Goal: Task Accomplishment & Management: Use online tool/utility

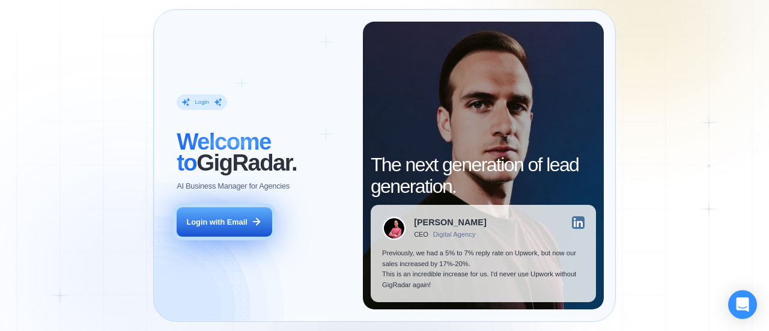
click at [243, 221] on div "Login with Email" at bounding box center [217, 222] width 61 height 11
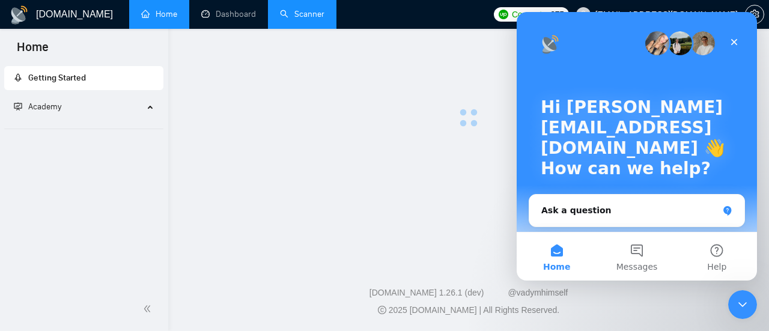
click at [299, 10] on link "Scanner" at bounding box center [302, 14] width 44 height 10
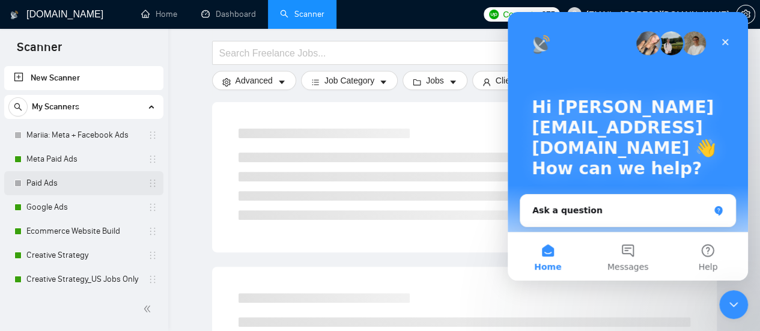
click at [72, 182] on link "Paid Ads" at bounding box center [83, 183] width 114 height 24
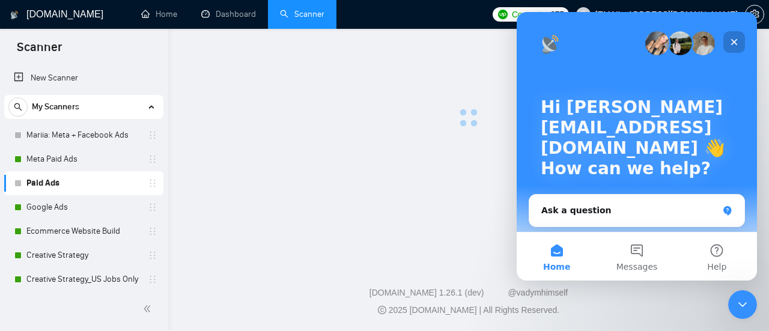
click at [735, 45] on icon "Close" at bounding box center [735, 42] width 10 height 10
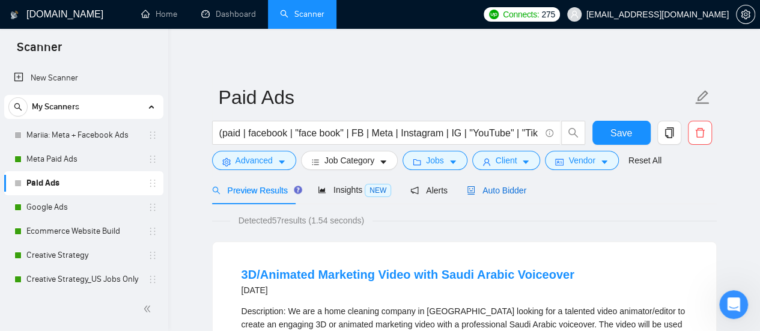
click at [504, 186] on span "Auto Bidder" at bounding box center [497, 191] width 60 height 10
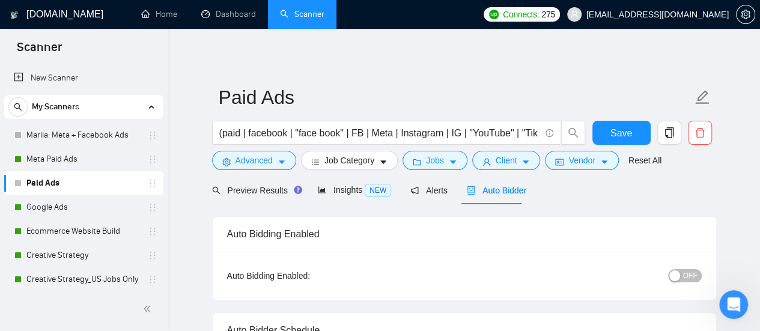
click at [692, 272] on span "OFF" at bounding box center [690, 275] width 14 height 13
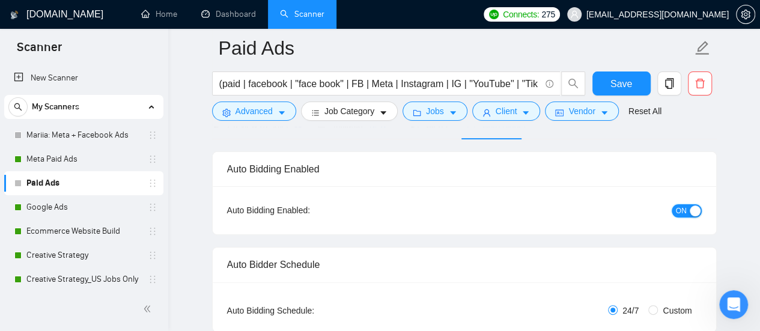
scroll to position [60, 0]
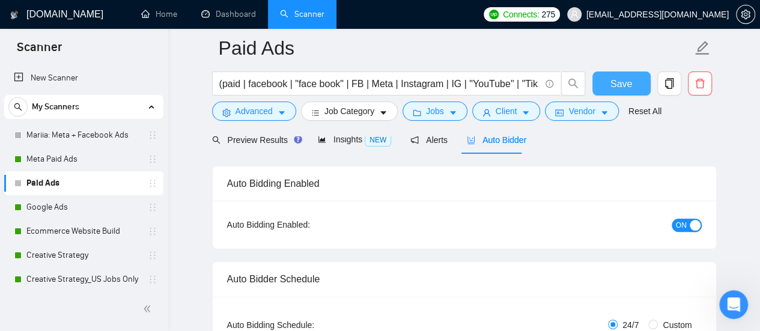
click at [611, 80] on button "Save" at bounding box center [622, 84] width 58 height 24
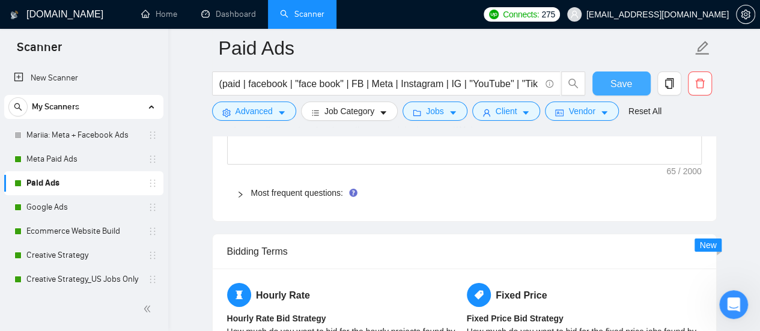
scroll to position [1863, 0]
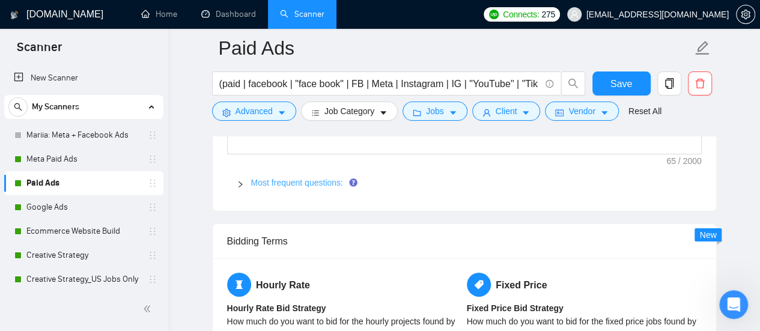
click at [336, 178] on link "Most frequent questions:" at bounding box center [297, 183] width 92 height 10
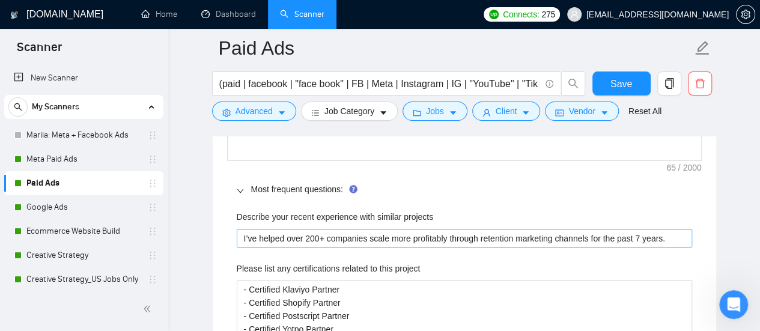
scroll to position [1743, 0]
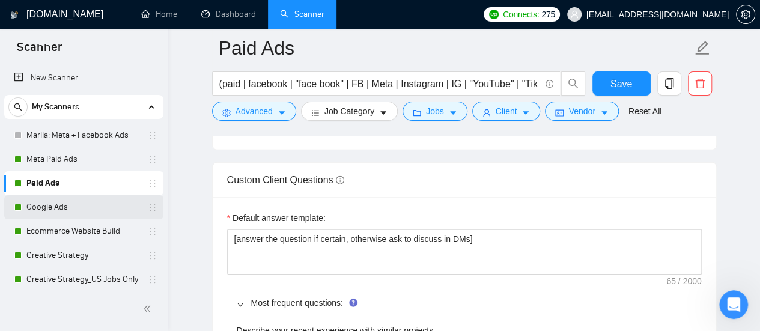
click at [49, 207] on link "Google Ads" at bounding box center [83, 207] width 114 height 24
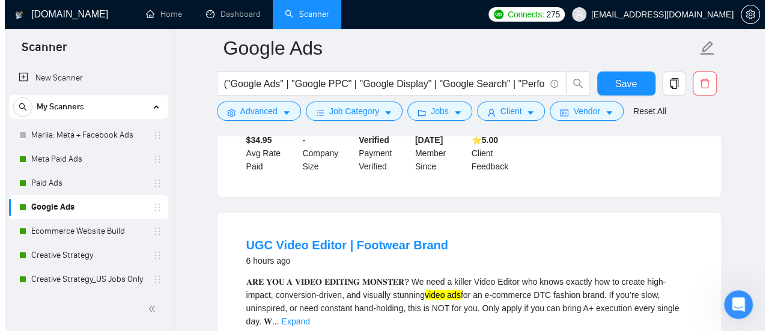
scroll to position [1683, 0]
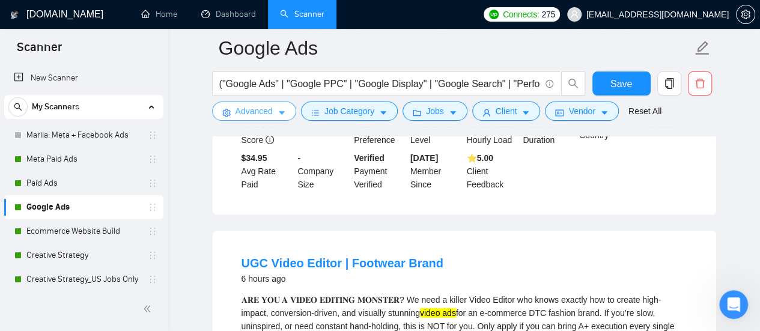
click at [249, 116] on span "Advanced" at bounding box center [254, 111] width 37 height 13
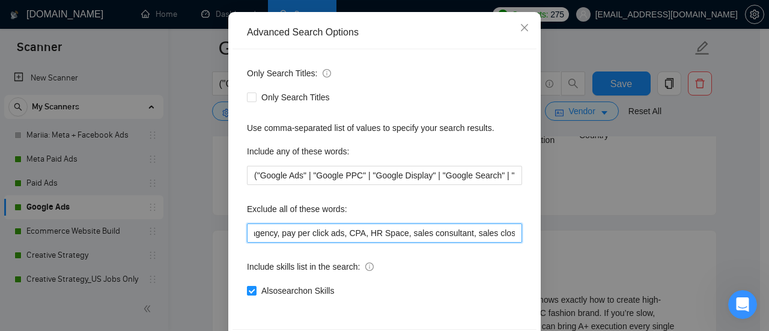
scroll to position [0, 1509]
drag, startPoint x: 334, startPoint y: 238, endPoint x: 630, endPoint y: 225, distance: 296.0
click at [630, 225] on div "Advanced Search Options Only Search Titles: Only Search Titles Use comma-separa…" at bounding box center [384, 165] width 769 height 331
click at [489, 234] on input "no agency, no agencies, no agencies please, only freelancers, no teams, individ…" at bounding box center [384, 233] width 275 height 19
click at [515, 236] on input "no agency, no agencies, no agencies please, only freelancers, no teams, individ…" at bounding box center [384, 233] width 275 height 19
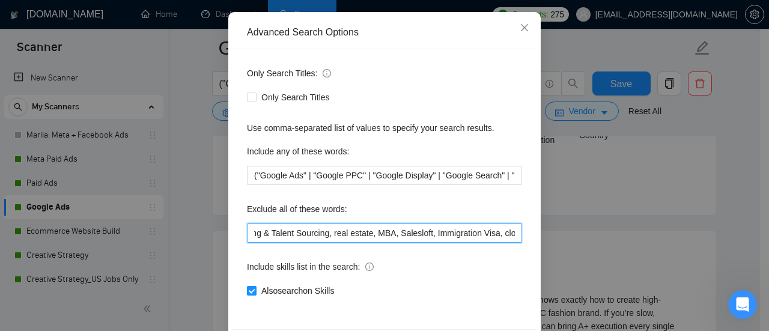
drag, startPoint x: 510, startPoint y: 236, endPoint x: 536, endPoint y: 236, distance: 25.9
click at [536, 236] on div "Advanced Search Options Only Search Titles: Only Search Titles Use comma-separa…" at bounding box center [384, 188] width 313 height 353
click at [507, 236] on input "no agency, no agencies, no agencies please, only freelancers, no teams, individ…" at bounding box center [384, 233] width 275 height 19
click at [509, 236] on input "no agency, no agencies, no agencies please, only freelancers, no teams, individ…" at bounding box center [384, 233] width 275 height 19
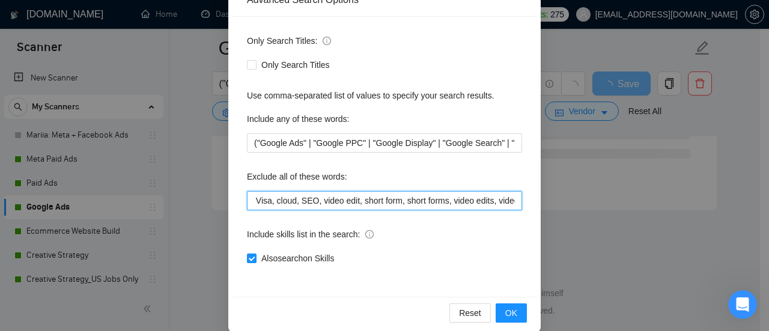
scroll to position [168, 0]
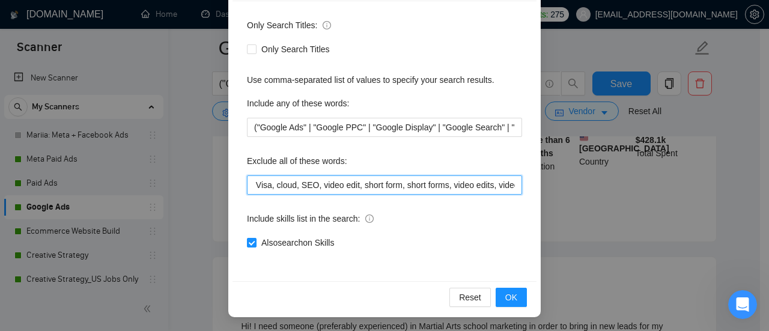
drag, startPoint x: 289, startPoint y: 182, endPoint x: 396, endPoint y: 195, distance: 108.4
click at [559, 199] on div "Advanced Search Options Only Search Titles: Only Search Titles Use comma-separa…" at bounding box center [384, 165] width 769 height 331
click at [325, 189] on input "no agency, no agencies, no agencies please, only freelancers, no teams, individ…" at bounding box center [384, 185] width 275 height 19
drag, startPoint x: 287, startPoint y: 185, endPoint x: 618, endPoint y: 201, distance: 331.0
click at [618, 201] on div "Advanced Search Options Only Search Titles: Only Search Titles Use comma-separa…" at bounding box center [384, 165] width 769 height 331
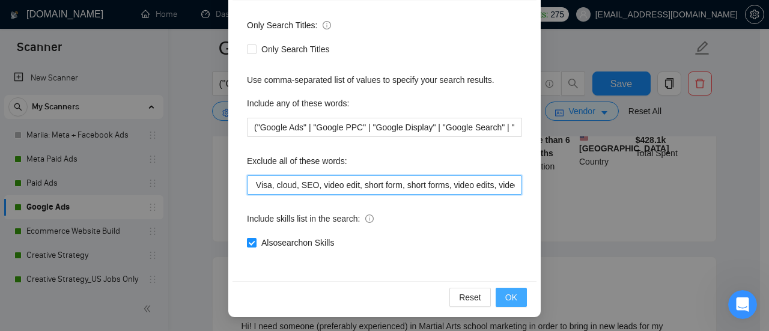
type input "no agency, no agencies, no agencies please, only freelancers, no teams, individ…"
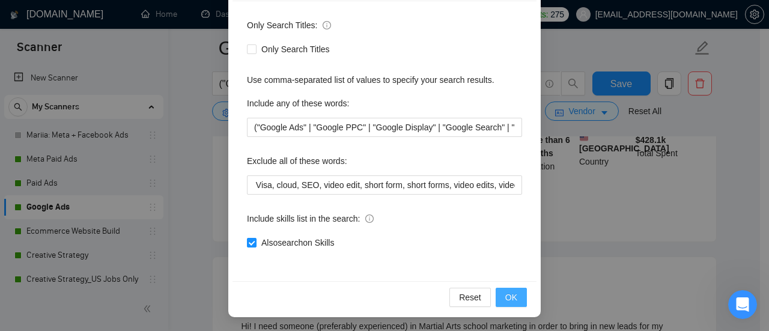
click at [506, 295] on span "OK" at bounding box center [511, 297] width 12 height 13
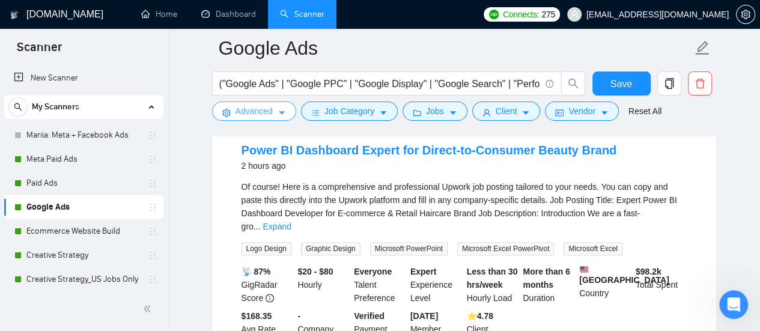
scroll to position [471, 0]
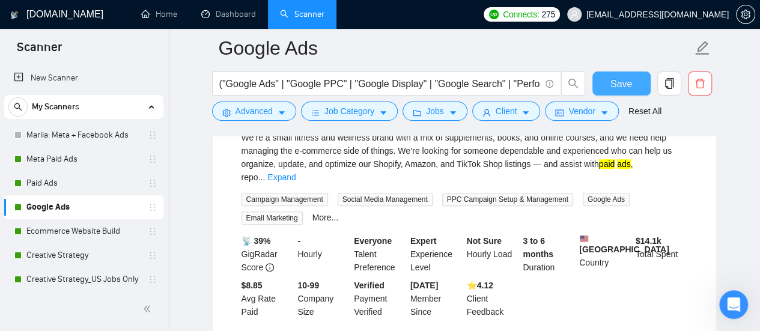
click at [619, 79] on span "Save" at bounding box center [622, 83] width 22 height 15
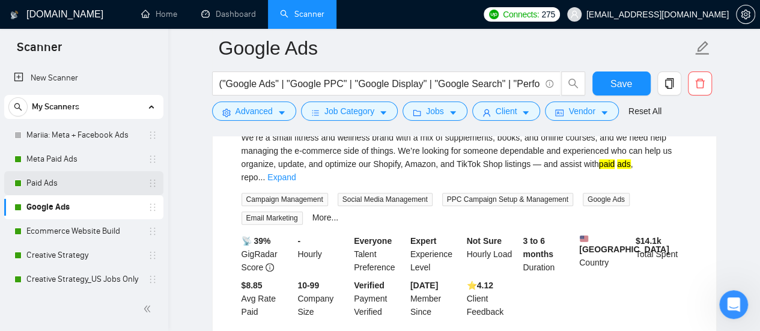
click at [121, 192] on link "Paid Ads" at bounding box center [83, 183] width 114 height 24
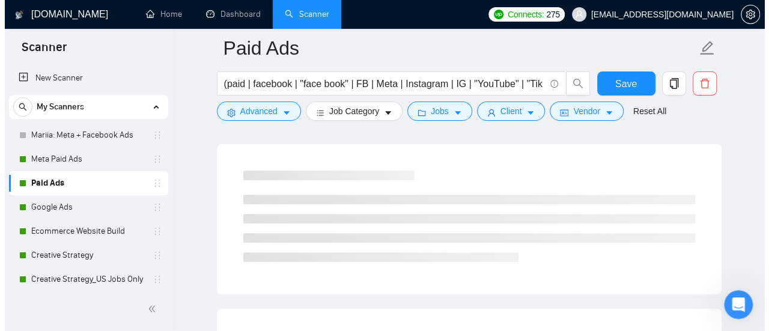
scroll to position [471, 0]
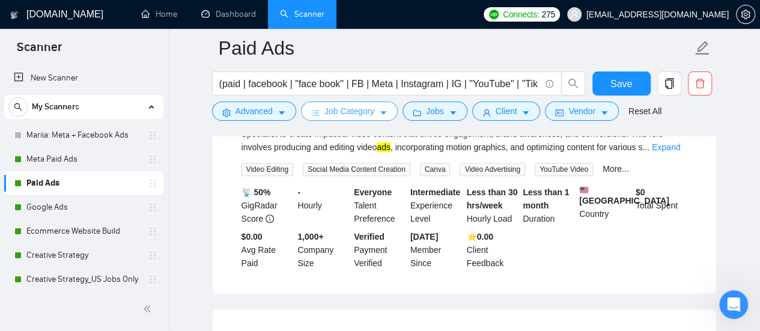
click at [362, 113] on span "Job Category" at bounding box center [350, 111] width 50 height 13
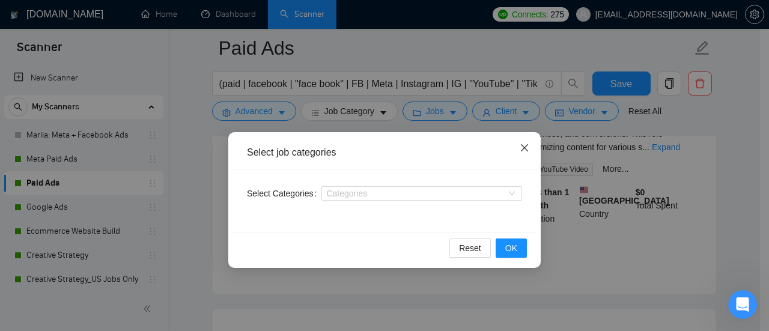
click at [527, 144] on icon "close" at bounding box center [525, 148] width 10 height 10
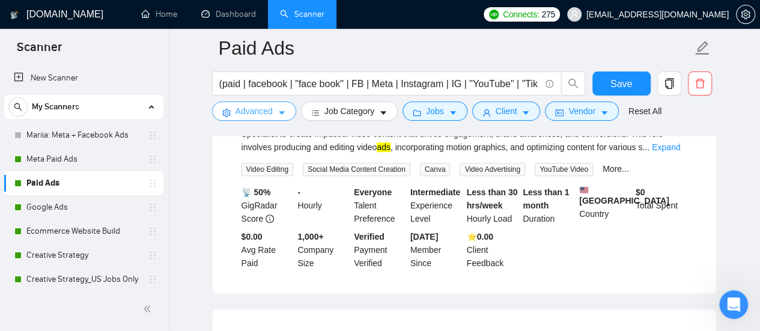
click at [239, 112] on span "Advanced" at bounding box center [254, 111] width 37 height 13
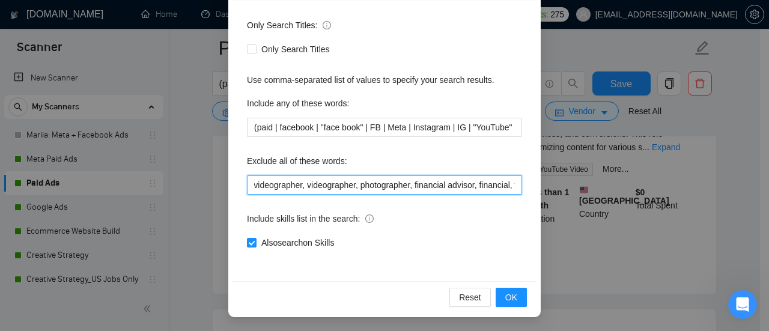
scroll to position [0, 1528]
drag, startPoint x: 365, startPoint y: 180, endPoint x: 683, endPoint y: 183, distance: 317.4
click at [683, 183] on div "Advanced Search Options Only Search Titles: Only Search Titles Use comma-separa…" at bounding box center [384, 165] width 769 height 331
click at [510, 187] on input "no agency, no agencies, no agencies please, only freelancers, no teams, individ…" at bounding box center [384, 185] width 275 height 19
drag, startPoint x: 481, startPoint y: 186, endPoint x: 559, endPoint y: 192, distance: 78.3
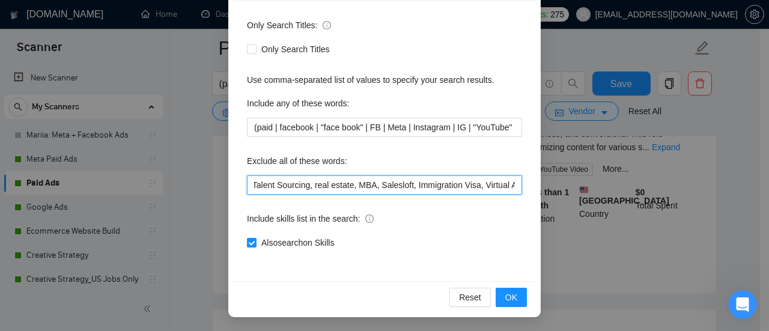
click at [559, 192] on div "Advanced Search Options Only Search Titles: Only Search Titles Use comma-separa…" at bounding box center [384, 165] width 769 height 331
click at [513, 189] on input "no agency, no agencies, no agencies please, only freelancers, no teams, individ…" at bounding box center [384, 185] width 275 height 19
paste input "video edit, short form, short forms, video edits, video editing"
type input "no agency, no agencies, no agencies please, only freelancers, no teams, individ…"
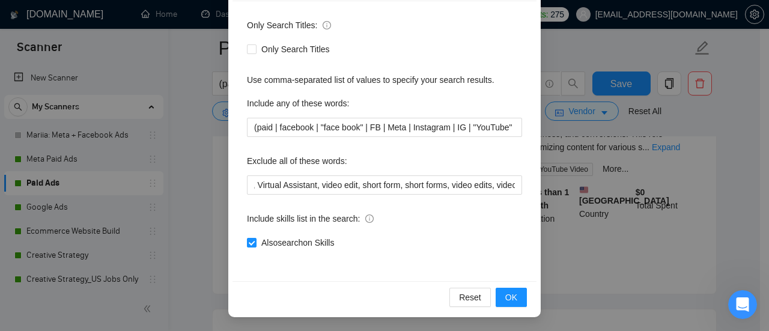
scroll to position [0, 0]
click at [522, 227] on div "Only Search Titles: Only Search Titles Use comma-separated list of values to sp…" at bounding box center [385, 141] width 304 height 280
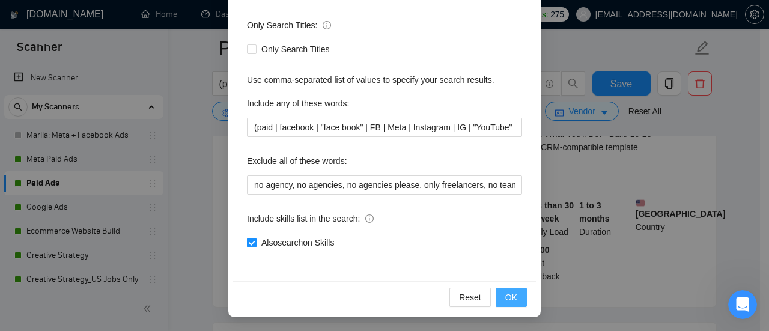
click at [505, 297] on span "OK" at bounding box center [511, 297] width 12 height 13
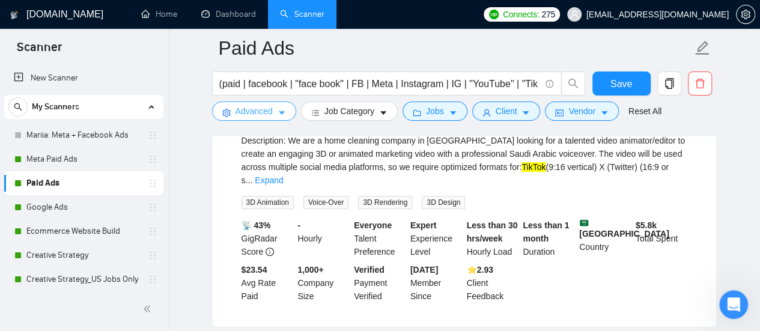
scroll to position [120, 0]
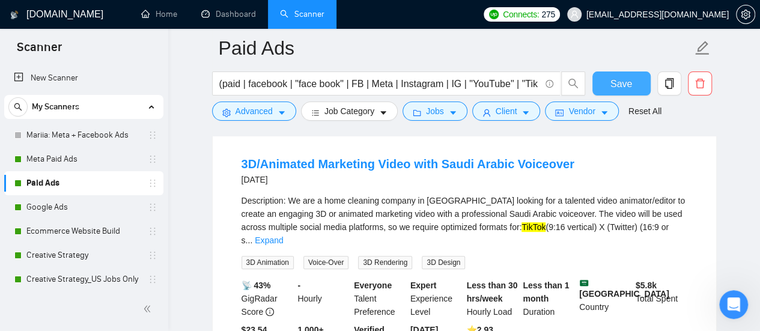
click at [620, 81] on span "Save" at bounding box center [622, 83] width 22 height 15
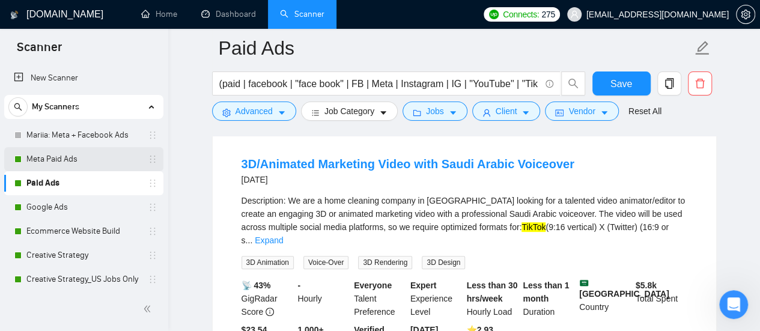
click at [97, 168] on link "Meta Paid Ads" at bounding box center [83, 159] width 114 height 24
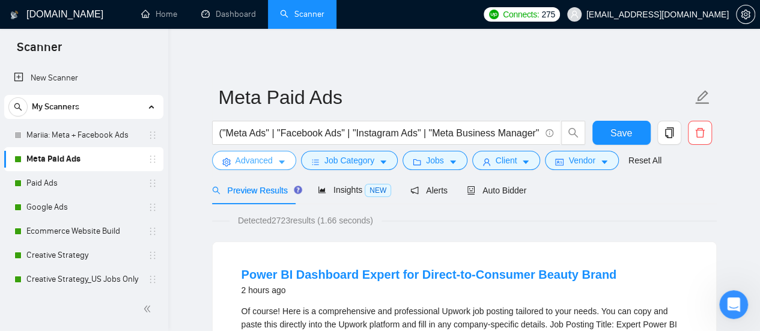
click at [243, 165] on span "Advanced" at bounding box center [254, 160] width 37 height 13
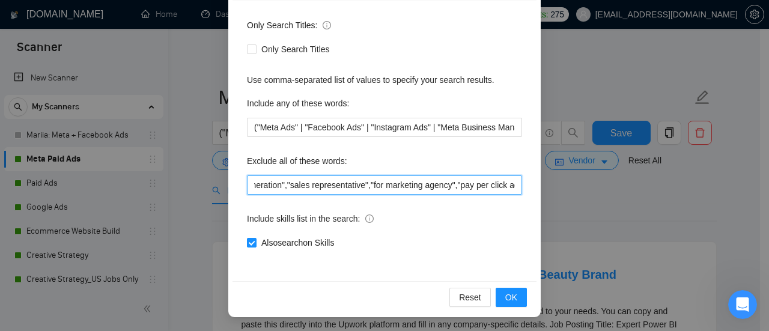
scroll to position [0, 1592]
drag, startPoint x: 386, startPoint y: 187, endPoint x: 737, endPoint y: 189, distance: 350.4
click at [737, 189] on div "Advanced Search Options Only Search Titles: Only Search Titles Use comma-separa…" at bounding box center [384, 165] width 769 height 331
click at [491, 188] on input ""no agency", "no agencies", "no agencies please", "only freelancers", "no teams…" at bounding box center [384, 185] width 275 height 19
drag, startPoint x: 500, startPoint y: 186, endPoint x: 546, endPoint y: 186, distance: 46.3
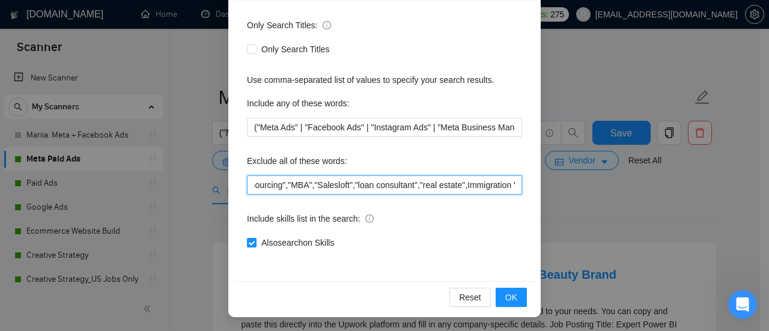
click at [546, 186] on div "Advanced Search Options Only Search Titles: Only Search Titles Use comma-separa…" at bounding box center [384, 165] width 769 height 331
click at [512, 194] on input ""no agency", "no agencies", "no agencies please", "only freelancers", "no teams…" at bounding box center [384, 185] width 275 height 19
paste input "video edit, short form, short forms, video edits, video editing"
type input ""no agency", "no agencies", "no agencies please", "only freelancers", "no teams…"
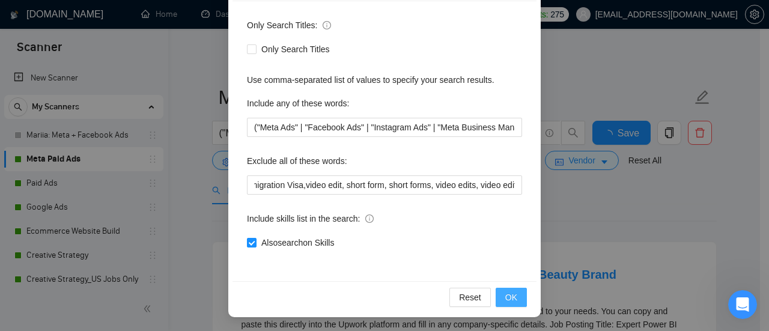
scroll to position [0, 0]
click at [501, 294] on button "OK" at bounding box center [511, 297] width 31 height 19
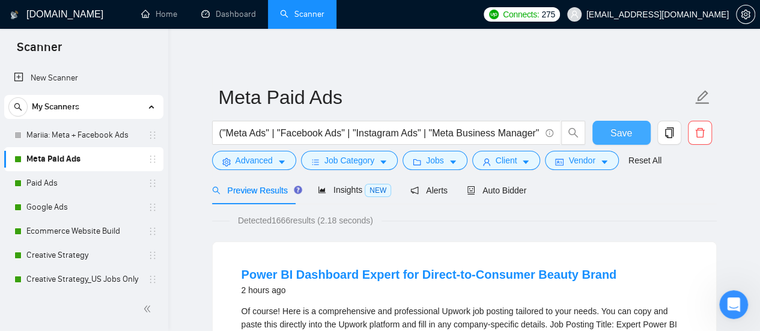
click at [630, 143] on button "Save" at bounding box center [622, 133] width 58 height 24
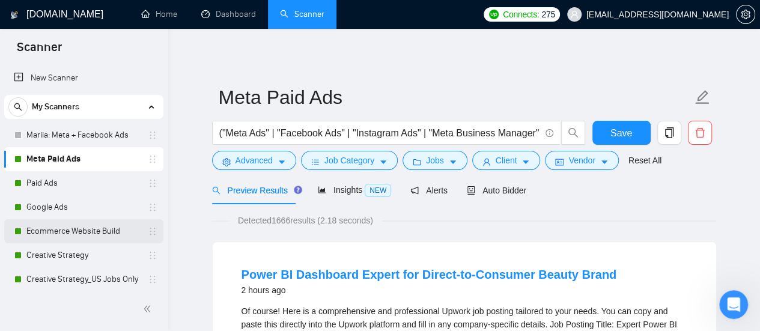
click at [83, 226] on link "Ecommerce Website Build" at bounding box center [83, 231] width 114 height 24
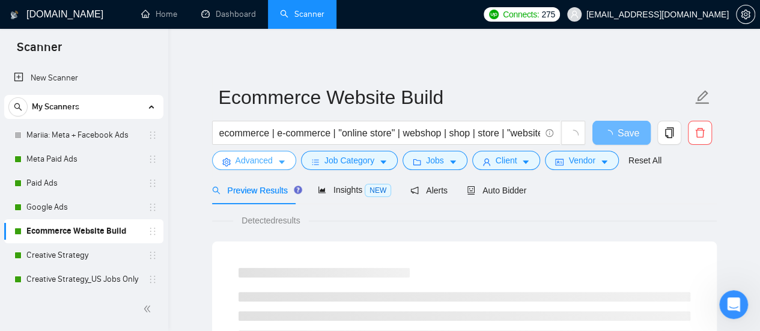
click at [233, 168] on button "Advanced" at bounding box center [254, 160] width 84 height 19
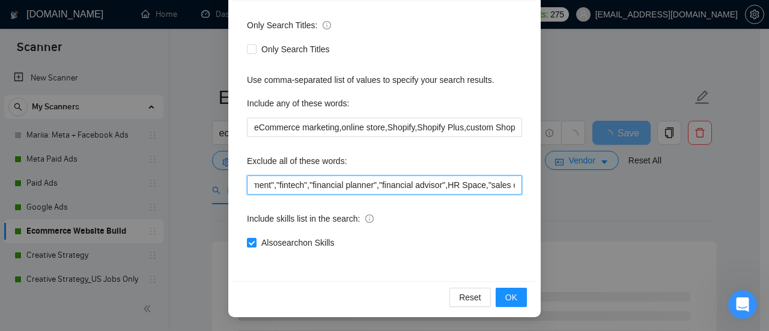
scroll to position [0, 2969]
drag, startPoint x: 392, startPoint y: 185, endPoint x: 672, endPoint y: 184, distance: 279.5
click at [672, 184] on div "Advanced Search Options Only Search Titles: Only Search Titles Use comma-separa…" at bounding box center [384, 165] width 769 height 331
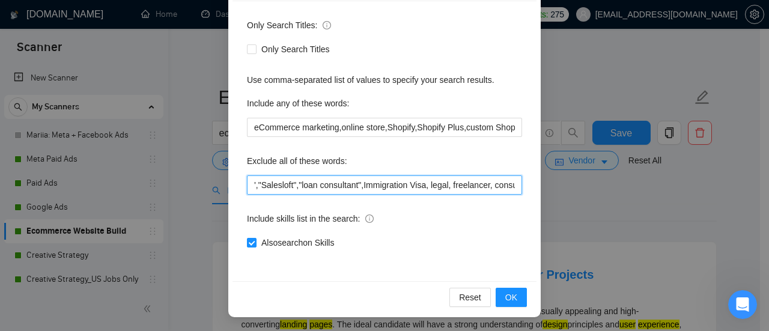
click at [501, 181] on input "inventory, manufacturing, production, logistics, shipping, fulfillment, supplie…" at bounding box center [384, 185] width 275 height 19
click at [509, 188] on input "inventory, manufacturing, production, logistics, shipping, fulfillment, supplie…" at bounding box center [384, 185] width 275 height 19
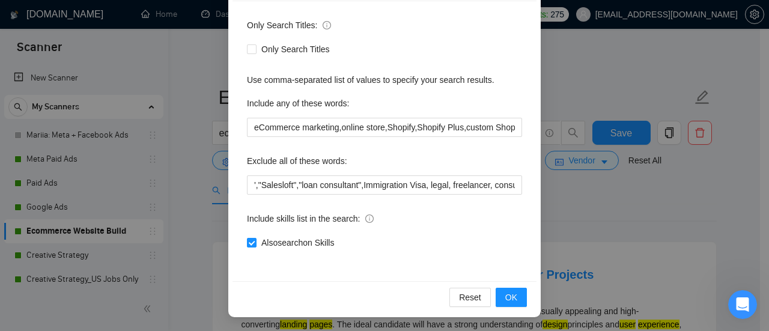
click at [637, 233] on div "Advanced Search Options Only Search Titles: Only Search Titles Use comma-separa…" at bounding box center [384, 165] width 769 height 331
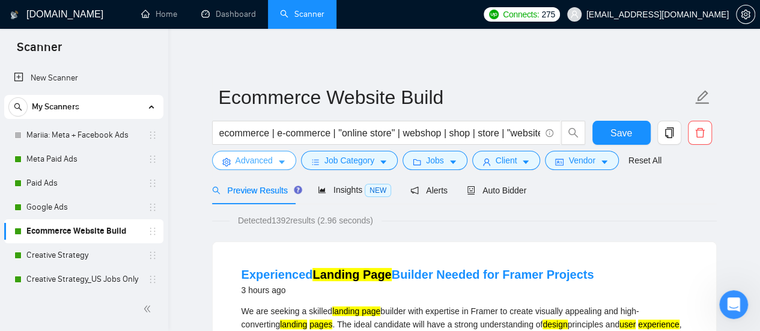
click at [245, 151] on button "Advanced" at bounding box center [254, 160] width 84 height 19
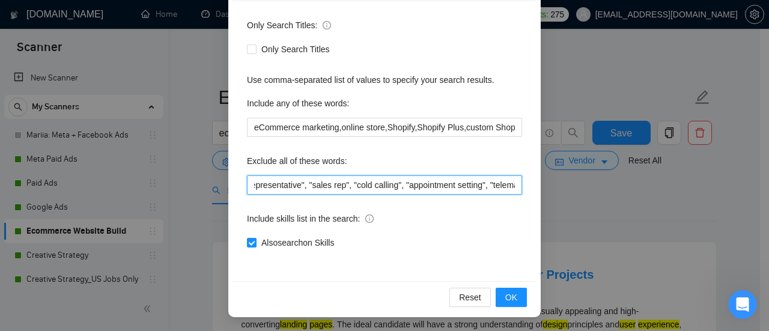
scroll to position [0, 2969]
drag, startPoint x: 431, startPoint y: 183, endPoint x: 670, endPoint y: 177, distance: 238.7
click at [694, 180] on div "Advanced Search Options Only Search Titles: Only Search Titles Use comma-separa…" at bounding box center [384, 165] width 769 height 331
click at [516, 183] on input "inventory, manufacturing, production, logistics, shipping, fulfillment, supplie…" at bounding box center [384, 185] width 275 height 19
paste input "video edit, short form, short forms, video edits, video editing"
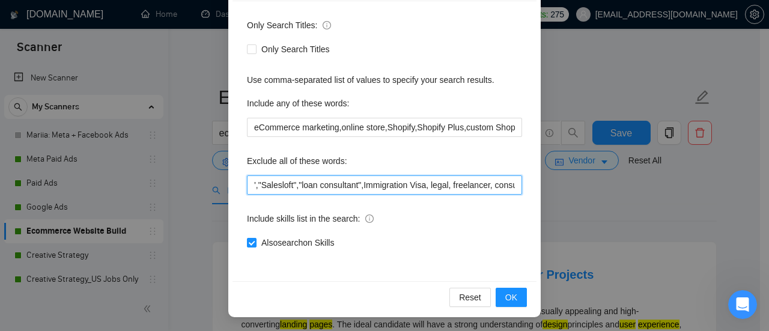
scroll to position [0, 3197]
type input "inventory, manufacturing, production, logistics, shipping, fulfillment, supplie…"
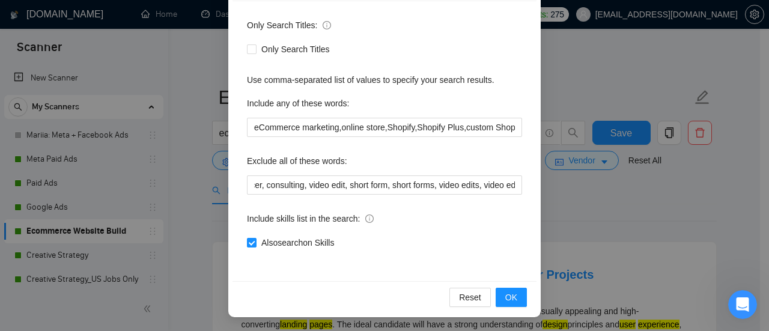
scroll to position [0, 0]
click at [518, 233] on div "Only Search Titles: Only Search Titles Use comma-separated list of values to sp…" at bounding box center [385, 141] width 304 height 280
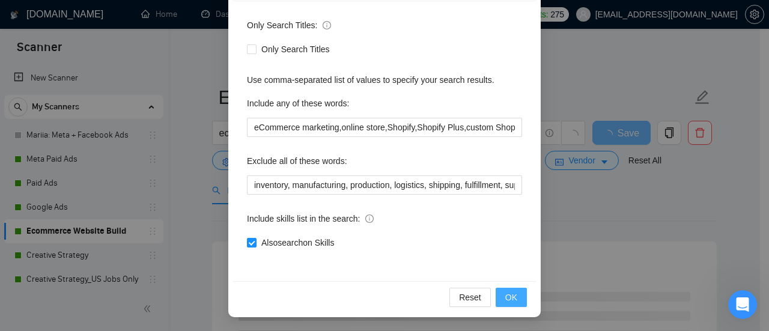
click at [505, 298] on span "OK" at bounding box center [511, 297] width 12 height 13
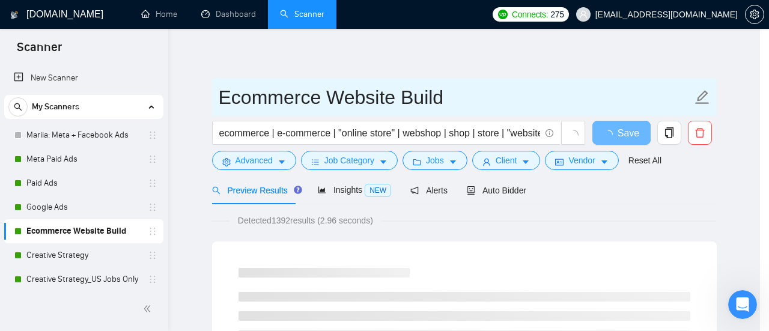
scroll to position [108, 0]
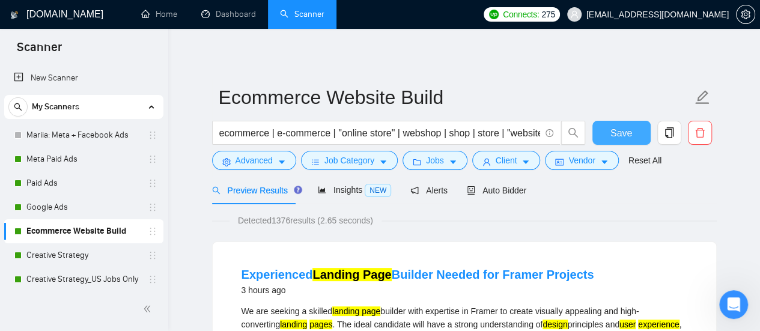
click at [643, 131] on button "Save" at bounding box center [622, 133] width 58 height 24
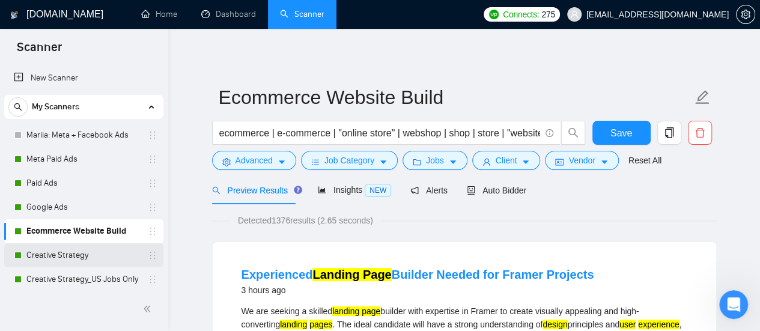
click at [94, 255] on link "Creative Strategy" at bounding box center [83, 255] width 114 height 24
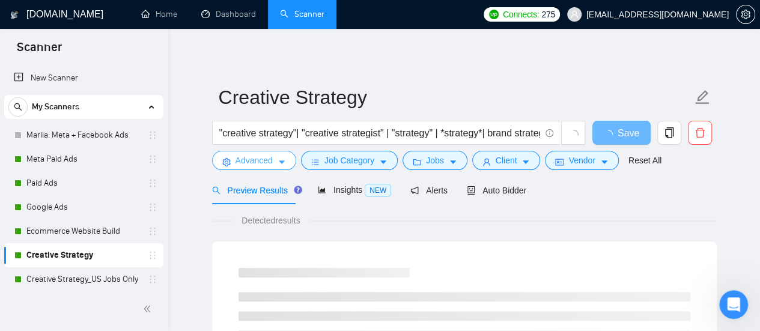
click at [261, 166] on span "Advanced" at bounding box center [254, 160] width 37 height 13
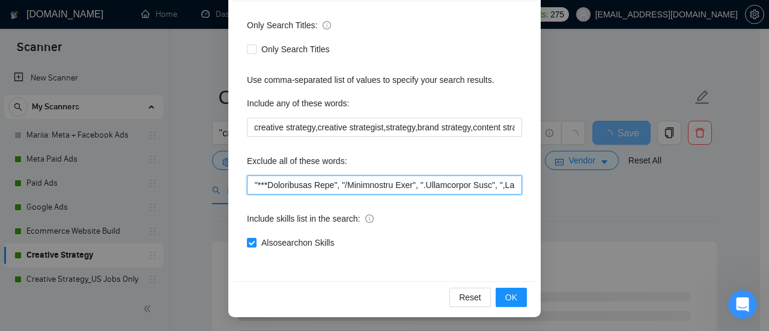
scroll to position [0, 3669]
drag, startPoint x: 404, startPoint y: 182, endPoint x: 686, endPoint y: 183, distance: 282.5
click at [686, 183] on div "Advanced Search Options Only Search Titles: Only Search Titles Use comma-separa…" at bounding box center [384, 165] width 769 height 331
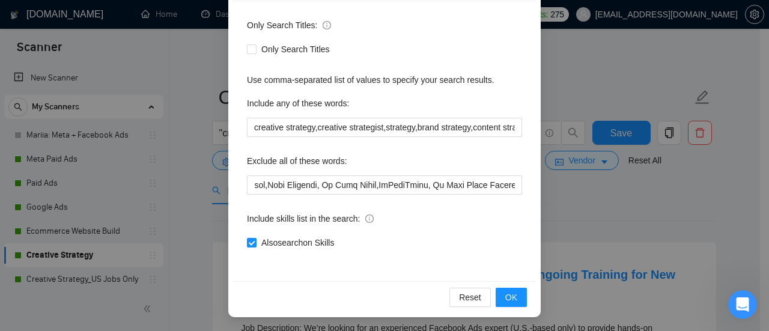
click at [524, 192] on div "Only Search Titles: Only Search Titles Use comma-separated list of values to sp…" at bounding box center [385, 141] width 304 height 280
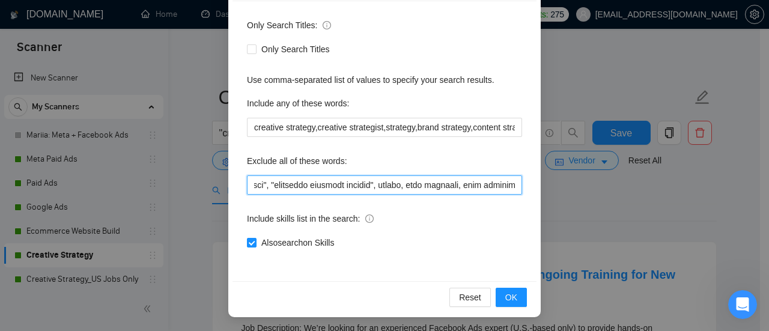
scroll to position [0, 350]
drag, startPoint x: 475, startPoint y: 177, endPoint x: 523, endPoint y: 179, distance: 48.1
click at [523, 179] on div "Only Search Titles: Only Search Titles Use comma-separated list of values to sp…" at bounding box center [385, 141] width 304 height 280
click at [469, 185] on input "text" at bounding box center [384, 185] width 275 height 19
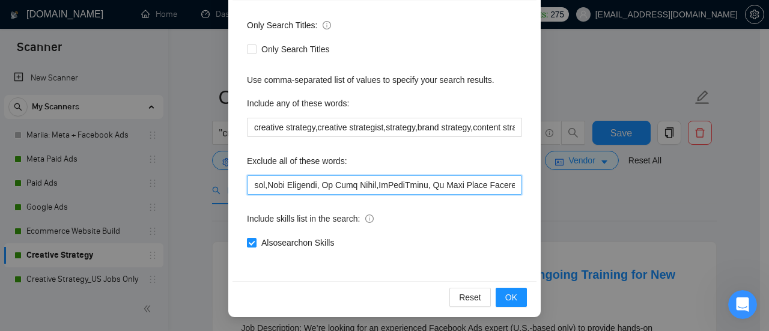
drag, startPoint x: 472, startPoint y: 188, endPoint x: 486, endPoint y: 187, distance: 13.3
click at [589, 188] on div "Advanced Search Options Only Search Titles: Only Search Titles Use comma-separa…" at bounding box center [384, 165] width 769 height 331
click at [505, 181] on input "text" at bounding box center [384, 185] width 275 height 19
click at [516, 185] on input "text" at bounding box center [384, 185] width 275 height 19
paste input "video edit, short form, short forms, video edits, video editing"
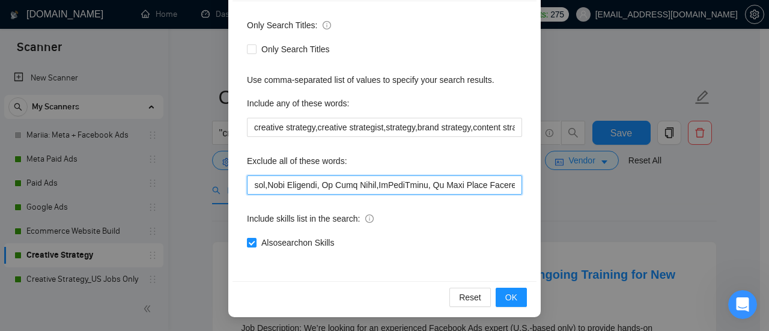
scroll to position [0, 3897]
type input ""Virtual Assistant ", "data engineer", "financial services banking", kajabi, co…"
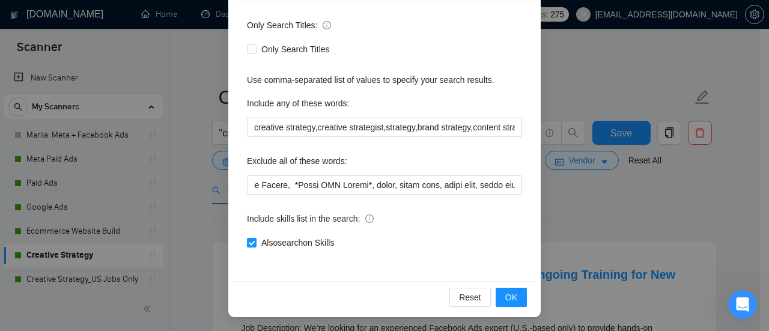
scroll to position [0, 0]
click at [527, 235] on div "Only Search Titles: Only Search Titles Use comma-separated list of values to sp…" at bounding box center [385, 141] width 304 height 280
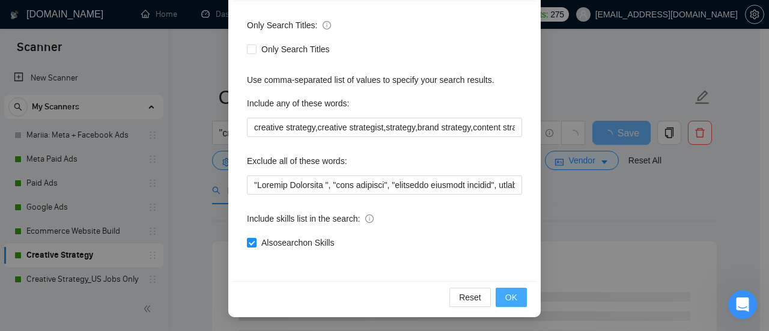
click at [508, 294] on span "OK" at bounding box center [511, 297] width 12 height 13
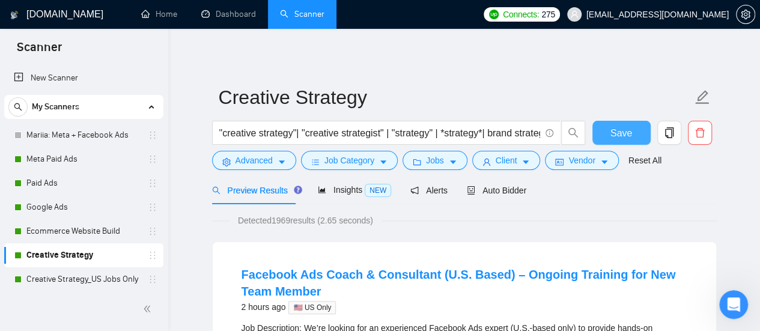
click at [631, 132] on span "Save" at bounding box center [622, 133] width 22 height 15
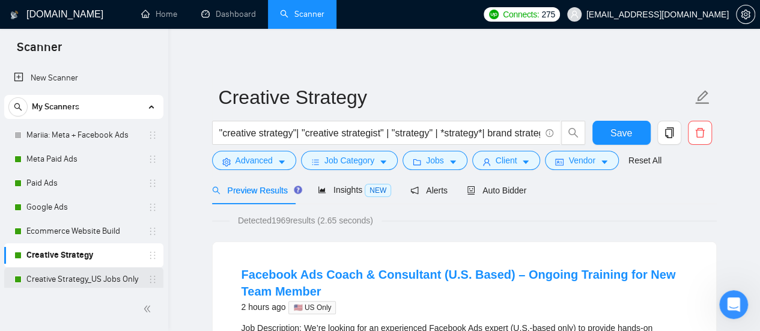
click at [76, 282] on link "Creative Strategy_US Jobs Only" at bounding box center [83, 279] width 114 height 24
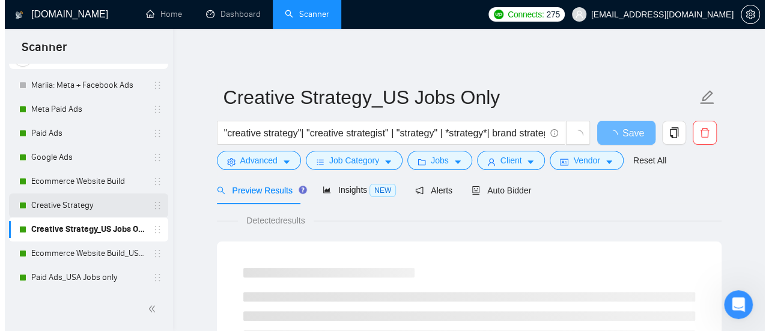
scroll to position [76, 0]
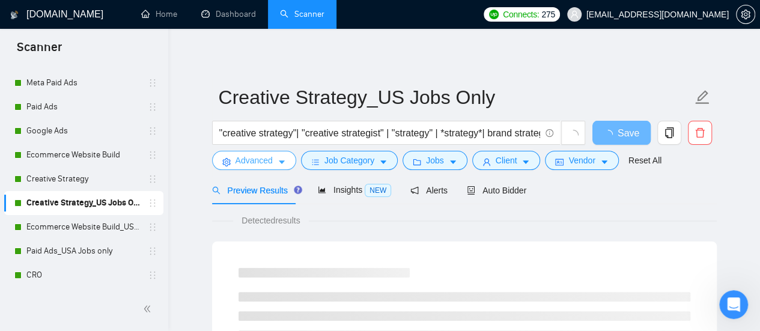
click at [257, 162] on span "Advanced" at bounding box center [254, 160] width 37 height 13
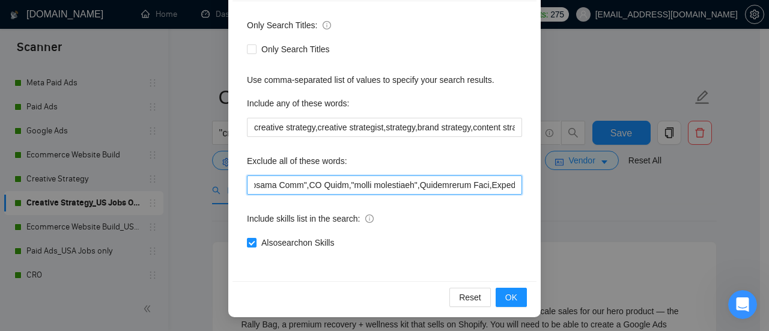
scroll to position [0, 3669]
drag, startPoint x: 391, startPoint y: 183, endPoint x: 672, endPoint y: 185, distance: 281.3
click at [672, 185] on div "Advanced Search Options Only Search Titles: Only Search Titles Use comma-separa…" at bounding box center [384, 165] width 769 height 331
click at [507, 185] on input "text" at bounding box center [384, 185] width 275 height 19
click at [510, 186] on input "text" at bounding box center [384, 185] width 275 height 19
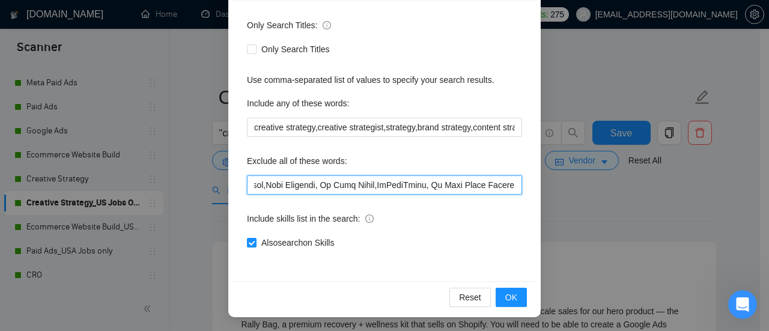
paste input "video edit, short form, short forms, video edits, video editing"
type input ""Virtual Assistant ", "data engineer", "financial services banking", kajabi, co…"
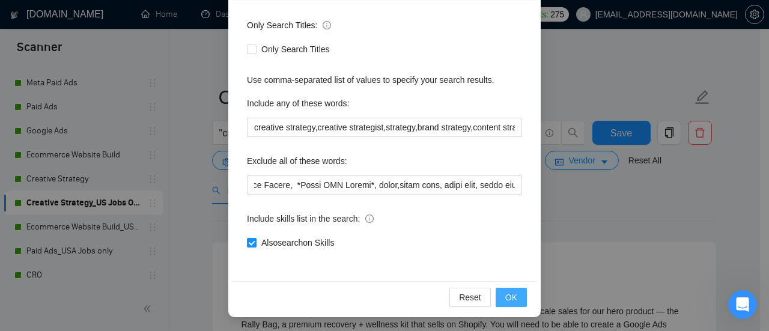
scroll to position [0, 0]
click at [507, 292] on span "OK" at bounding box center [511, 297] width 12 height 13
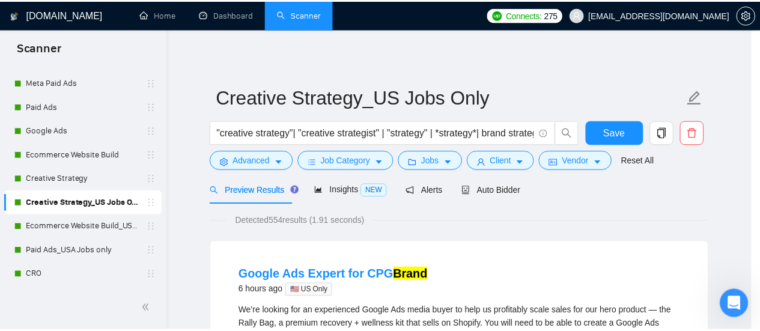
scroll to position [108, 0]
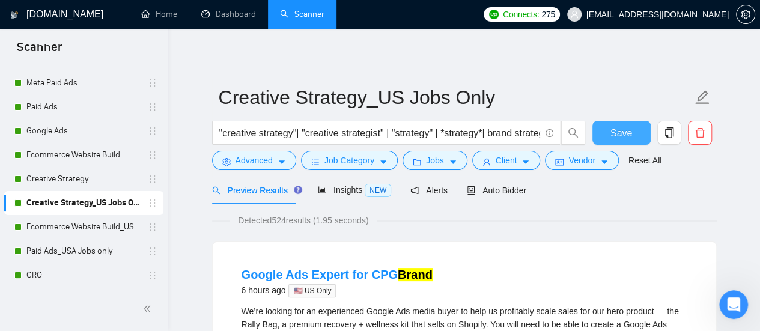
click at [630, 127] on span "Save" at bounding box center [622, 133] width 22 height 15
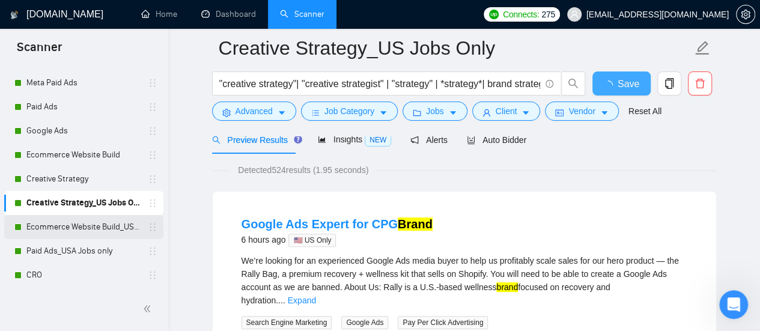
scroll to position [120, 0]
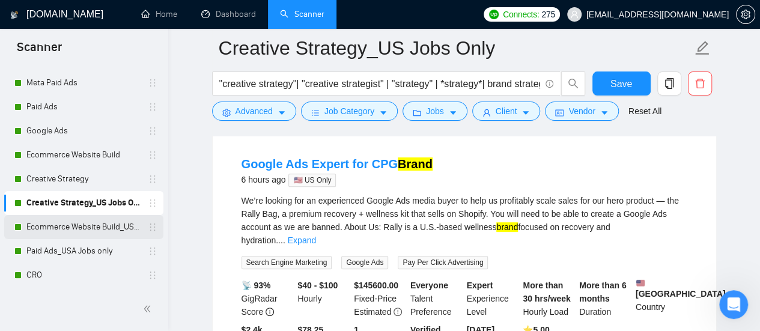
click at [96, 225] on link "Ecommerce Website Build_US Jobs only" at bounding box center [83, 227] width 114 height 24
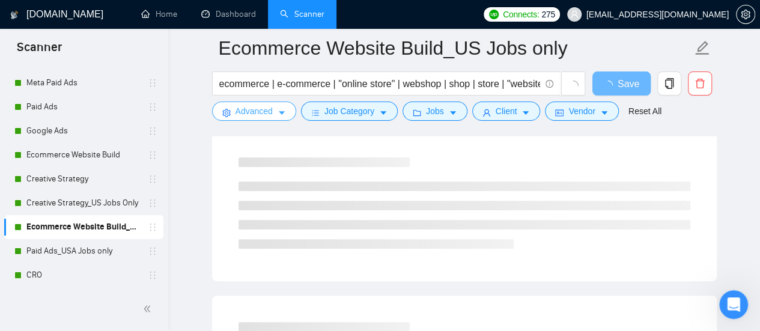
drag, startPoint x: 259, startPoint y: 115, endPoint x: 207, endPoint y: 199, distance: 98.6
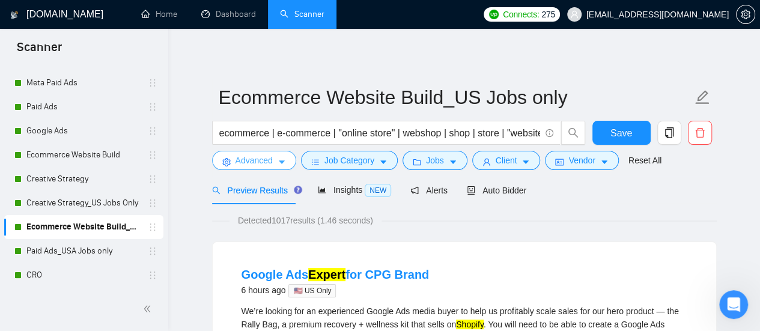
click at [257, 158] on span "Advanced" at bounding box center [254, 160] width 37 height 13
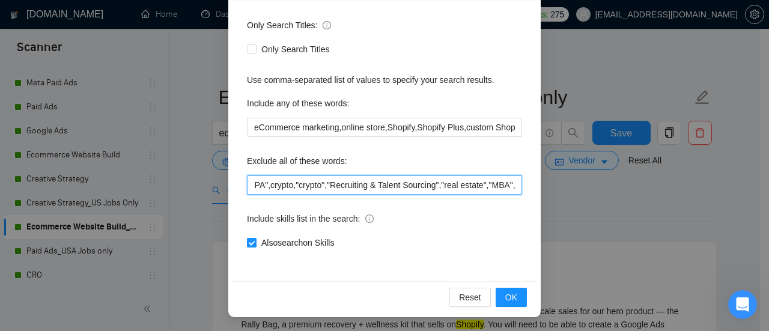
scroll to position [0, 2863]
drag, startPoint x: 359, startPoint y: 193, endPoint x: 569, endPoint y: 182, distance: 210.1
click at [569, 182] on div "Advanced Search Options Only Search Titles: Only Search Titles Use comma-separa…" at bounding box center [384, 165] width 769 height 331
click at [513, 186] on input "inventory, manufacturing, production, logistics, shipping, fulfillment, supplie…" at bounding box center [384, 185] width 275 height 19
paste input "video edit, short form, short forms, video edits, video editing"
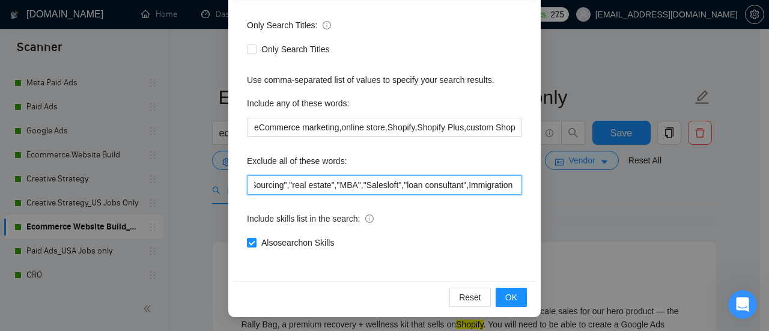
scroll to position [0, 3092]
type input "inventory, manufacturing, production, logistics, shipping, fulfillment, supplie…"
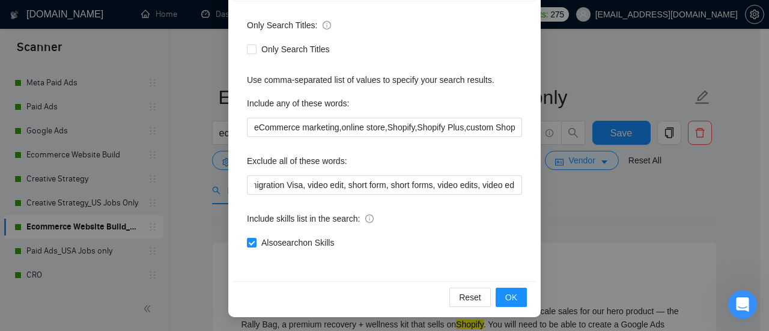
scroll to position [0, 0]
click at [524, 212] on div "Only Search Titles: Only Search Titles Use comma-separated list of values to sp…" at bounding box center [385, 141] width 304 height 280
click at [518, 299] on button "OK" at bounding box center [511, 297] width 31 height 19
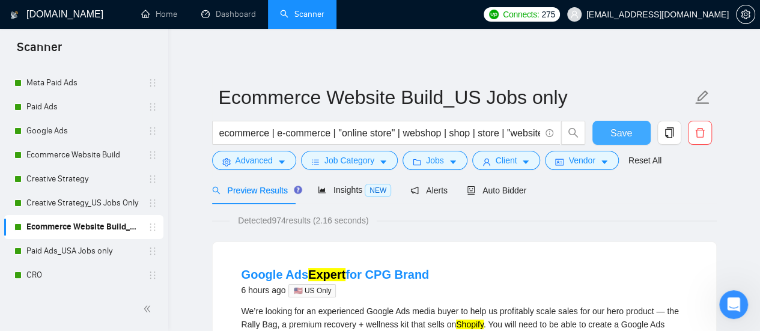
click at [628, 132] on span "Save" at bounding box center [622, 133] width 22 height 15
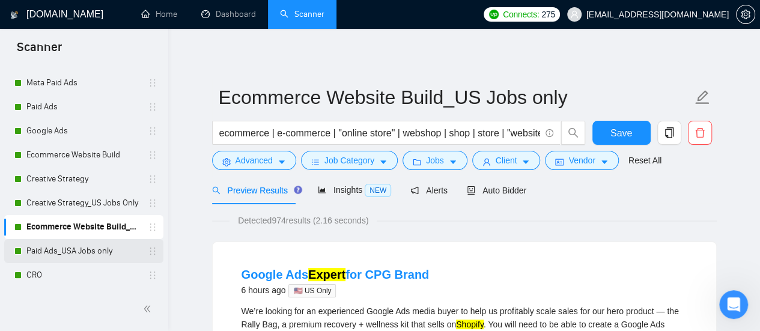
click at [70, 248] on link "Paid Ads_USA Jobs only" at bounding box center [83, 251] width 114 height 24
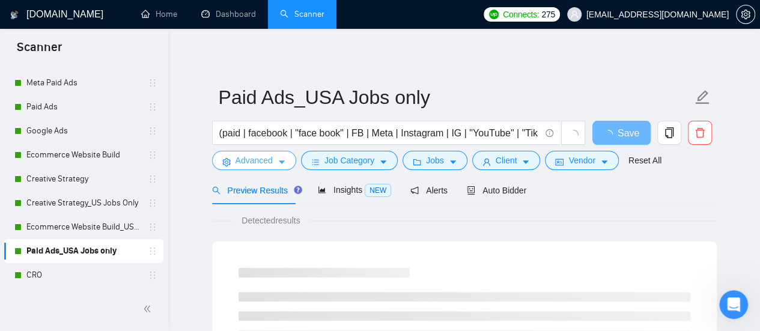
click at [258, 157] on span "Advanced" at bounding box center [254, 160] width 37 height 13
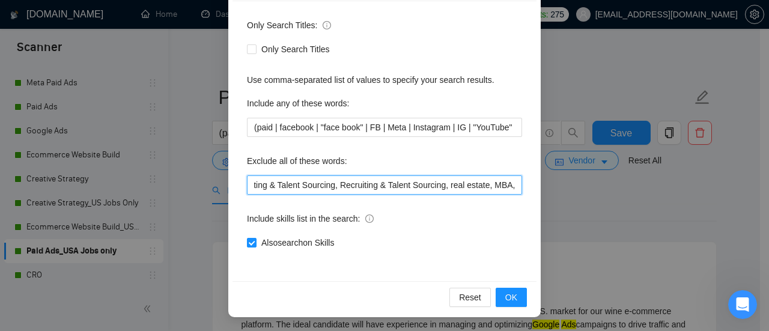
scroll to position [0, 1528]
drag, startPoint x: 436, startPoint y: 185, endPoint x: 709, endPoint y: 179, distance: 272.9
click at [709, 179] on div "Advanced Search Options Only Search Titles: Only Search Titles Use comma-separa…" at bounding box center [384, 165] width 769 height 331
click at [502, 192] on input "no agency, no agencies, no agencies please, only freelancers, no teams, individ…" at bounding box center [384, 185] width 275 height 19
drag, startPoint x: 502, startPoint y: 185, endPoint x: 512, endPoint y: 184, distance: 9.0
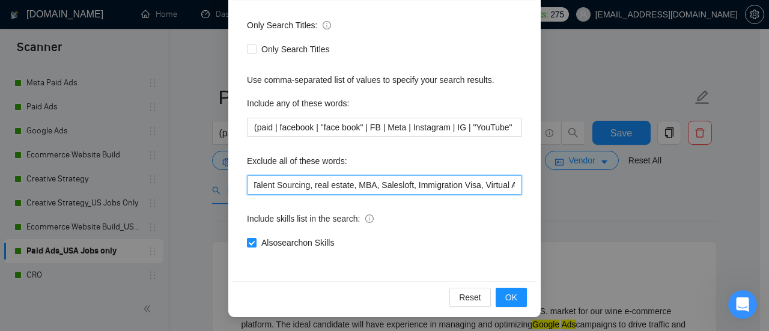
click at [527, 180] on div "Only Search Titles: Only Search Titles Use comma-separated list of values to sp…" at bounding box center [385, 141] width 304 height 280
click at [510, 185] on input "no agency, no agencies, no agencies please, only freelancers, no teams, individ…" at bounding box center [384, 185] width 275 height 19
paste input "video edit, short form, short forms, video edits, video editing"
type input "no agency, no agencies, no agencies please, only freelancers, no teams, individ…"
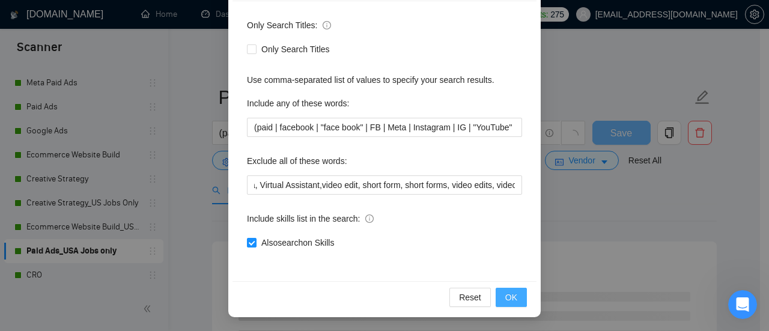
scroll to position [0, 0]
click at [505, 292] on span "OK" at bounding box center [511, 297] width 12 height 13
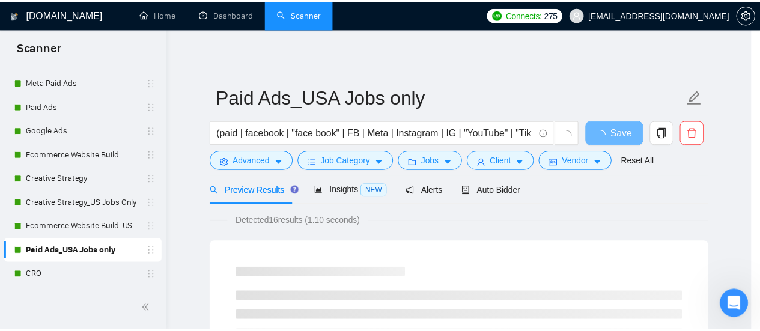
scroll to position [108, 0]
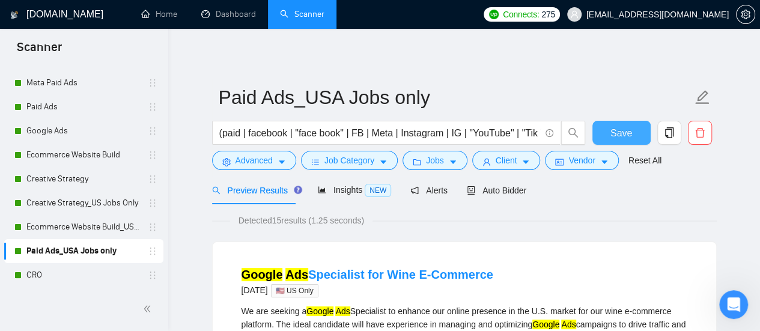
click at [604, 129] on button "Save" at bounding box center [622, 133] width 58 height 24
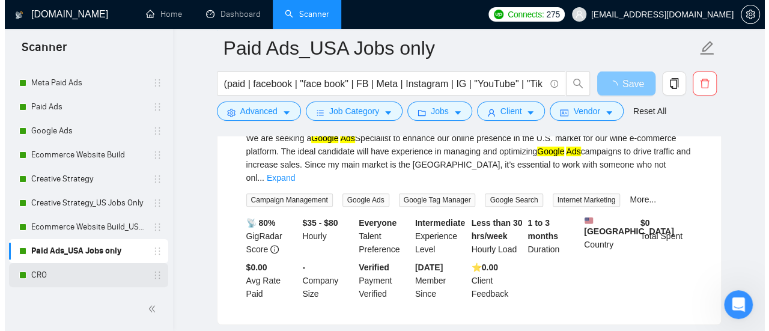
scroll to position [240, 0]
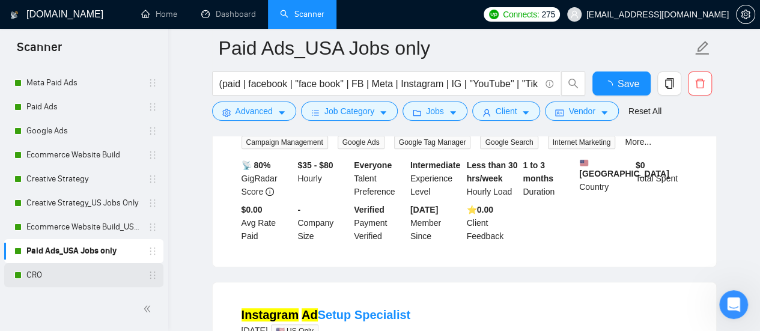
click at [74, 281] on link "CRO" at bounding box center [83, 275] width 114 height 24
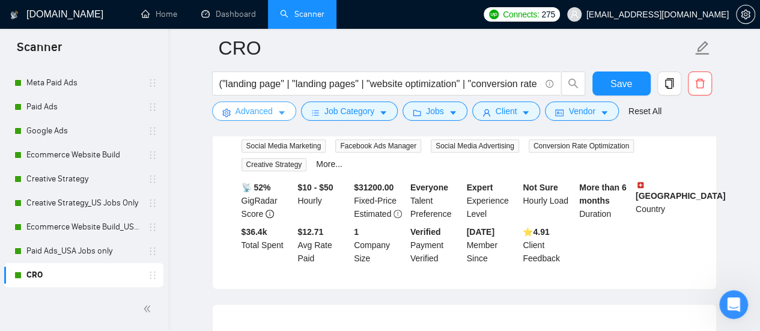
click at [274, 111] on button "Advanced" at bounding box center [254, 111] width 84 height 19
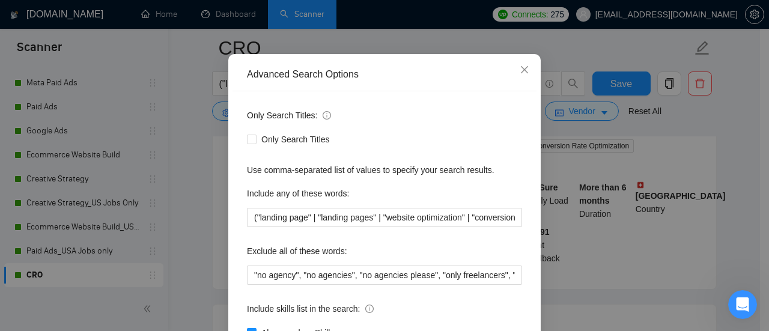
scroll to position [168, 0]
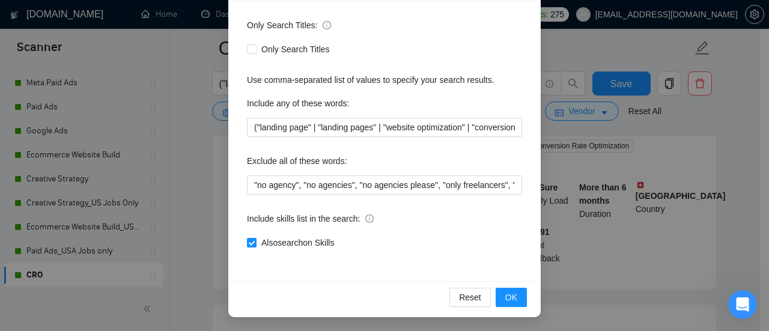
click at [461, 194] on div "Only Search Titles: Only Search Titles Use comma-separated list of values to sp…" at bounding box center [385, 141] width 304 height 280
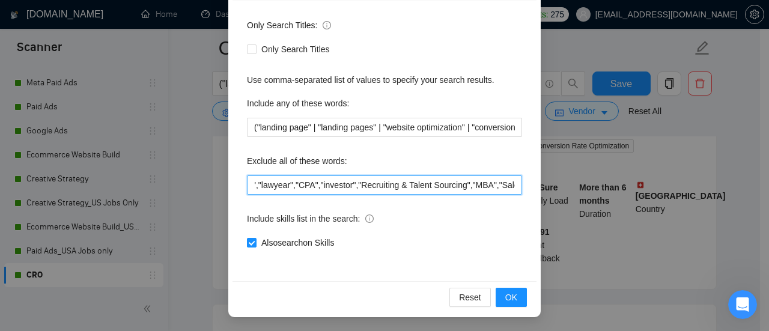
scroll to position [0, 1196]
drag, startPoint x: 472, startPoint y: 191, endPoint x: 549, endPoint y: 182, distance: 78.0
click at [549, 182] on div "Advanced Search Options Only Search Titles: Only Search Titles Use comma-separa…" at bounding box center [384, 165] width 769 height 331
click at [515, 186] on input ""no agency", "no agencies", "no agencies please", "only freelancers", "no teams…" at bounding box center [384, 185] width 275 height 19
drag, startPoint x: 487, startPoint y: 189, endPoint x: 546, endPoint y: 186, distance: 59.0
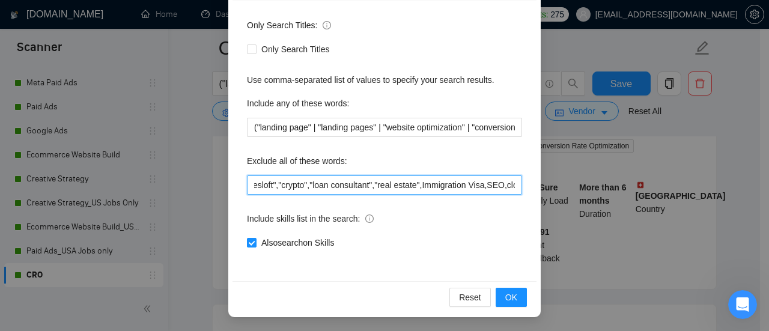
click at [546, 186] on div "Advanced Search Options Only Search Titles: Only Search Titles Use comma-separa…" at bounding box center [384, 165] width 769 height 331
click at [517, 188] on input ""no agency", "no agencies", "no agencies please", "only freelancers", "no teams…" at bounding box center [384, 185] width 275 height 19
paste input "video edit, short form, short forms, video edits, video editing"
type input ""no agency", "no agencies", "no agencies please", "only freelancers", "no teams…"
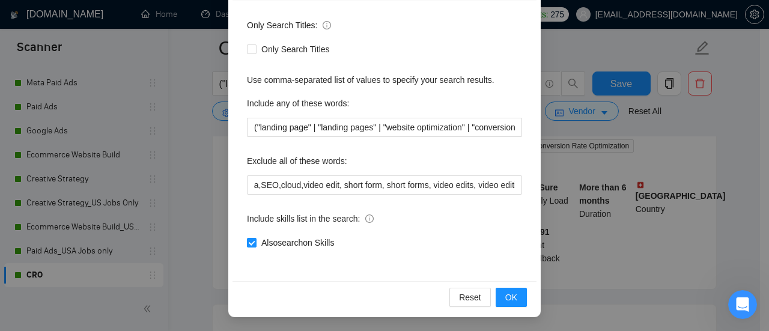
scroll to position [0, 0]
click at [504, 243] on div "Also search on Skills" at bounding box center [384, 242] width 275 height 13
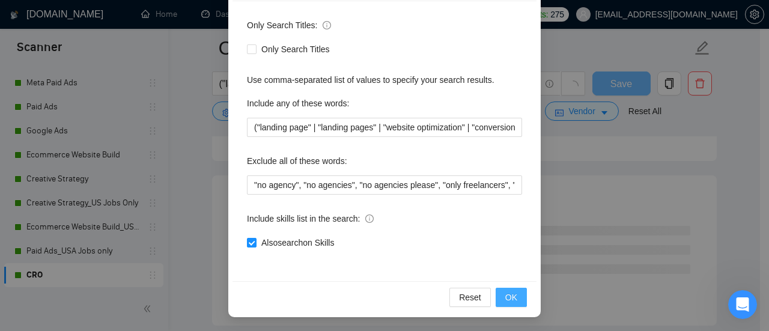
click at [509, 299] on span "OK" at bounding box center [511, 297] width 12 height 13
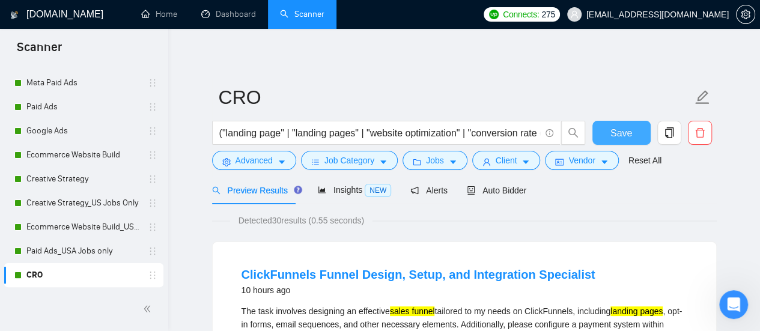
click at [628, 129] on span "Save" at bounding box center [622, 133] width 22 height 15
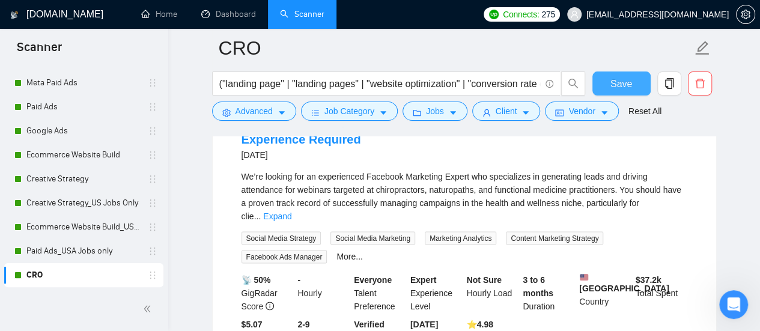
scroll to position [962, 0]
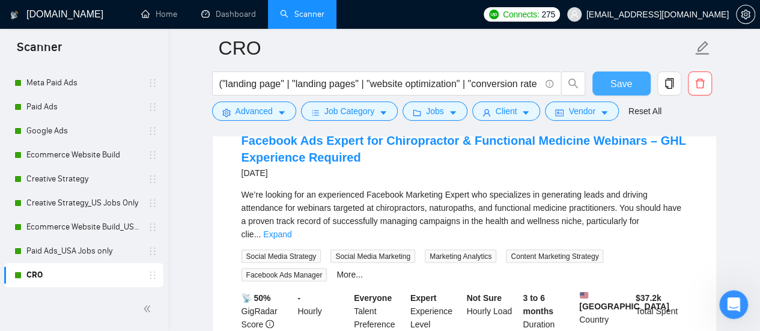
drag, startPoint x: 622, startPoint y: 82, endPoint x: 466, endPoint y: 7, distance: 173.1
click at [622, 82] on span "Save" at bounding box center [622, 83] width 22 height 15
